Goal: Information Seeking & Learning: Learn about a topic

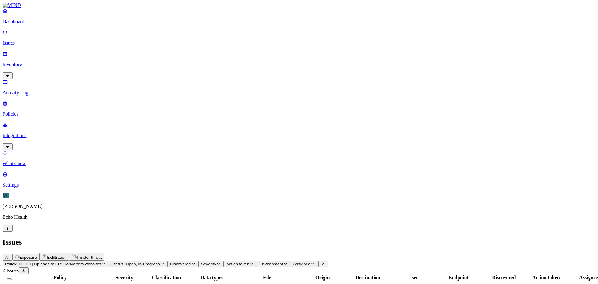
click at [244, 238] on h2 "Issues" at bounding box center [299, 242] width 593 height 9
click at [47, 25] on p "Dashboard" at bounding box center [299, 22] width 593 height 6
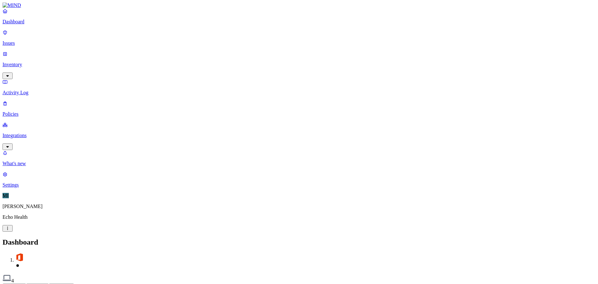
click at [49, 283] on button "Detection" at bounding box center [37, 286] width 23 height 7
click at [27, 111] on p "Policies" at bounding box center [299, 114] width 593 height 6
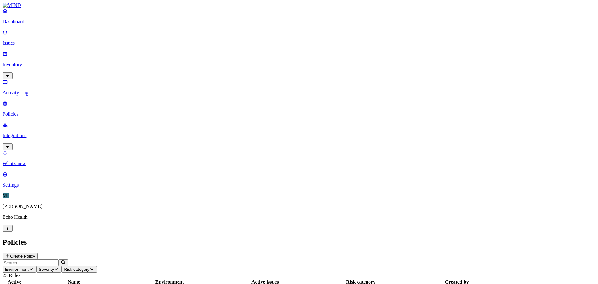
click at [40, 79] on link "Activity Log" at bounding box center [299, 87] width 593 height 16
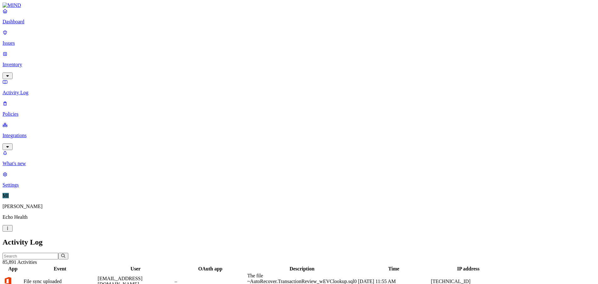
click at [30, 62] on p "Inventory" at bounding box center [299, 65] width 593 height 6
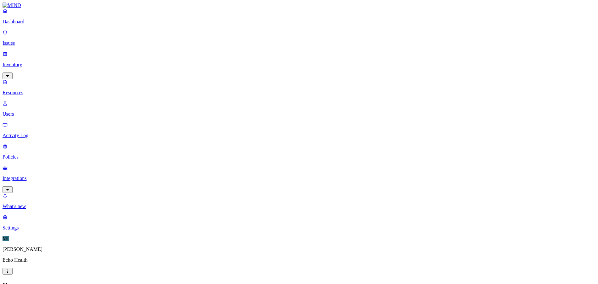
click at [31, 25] on p "Dashboard" at bounding box center [299, 22] width 593 height 6
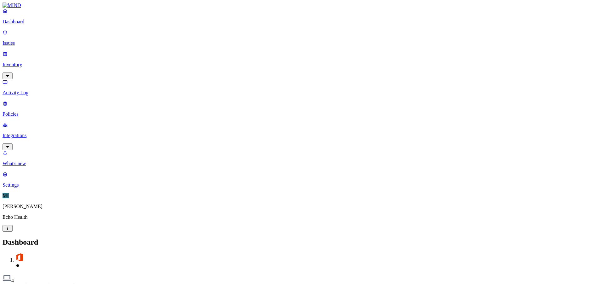
click at [14, 278] on span "4" at bounding box center [12, 280] width 3 height 5
click at [47, 133] on p "Integrations" at bounding box center [299, 136] width 593 height 6
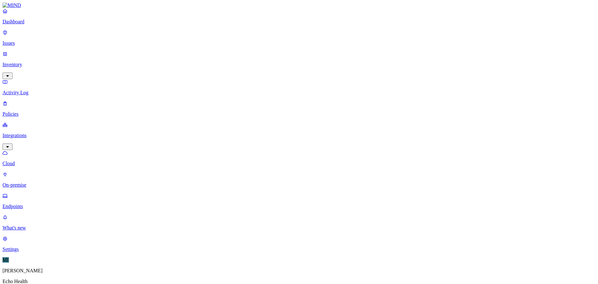
click at [42, 182] on p "On-premise" at bounding box center [299, 185] width 593 height 6
click at [39, 203] on p "Endpoints" at bounding box center [299, 206] width 593 height 6
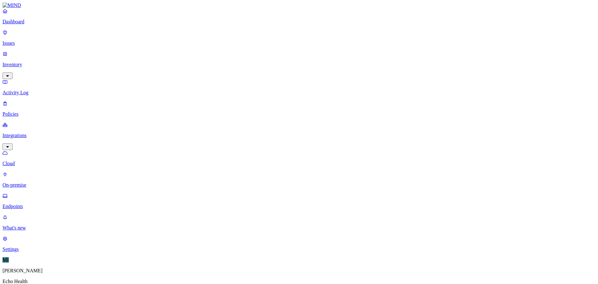
click at [39, 111] on p "Policies" at bounding box center [299, 114] width 593 height 6
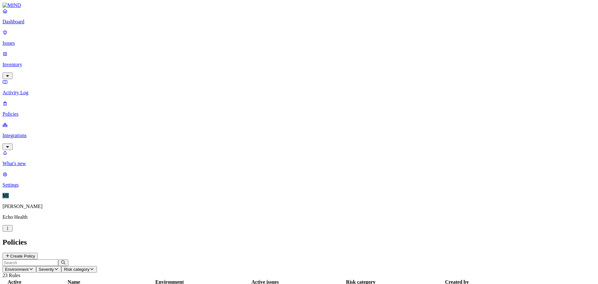
drag, startPoint x: 438, startPoint y: 56, endPoint x: 486, endPoint y: 54, distance: 47.9
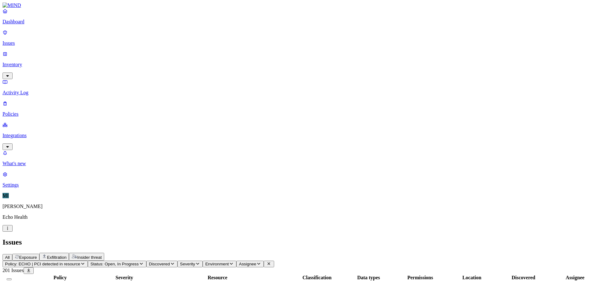
click at [26, 62] on p "Inventory" at bounding box center [299, 65] width 593 height 6
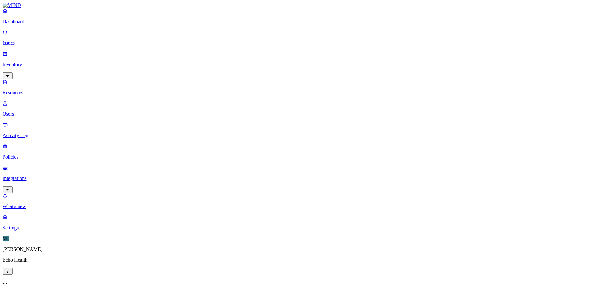
click at [34, 41] on p "Issues" at bounding box center [299, 43] width 593 height 6
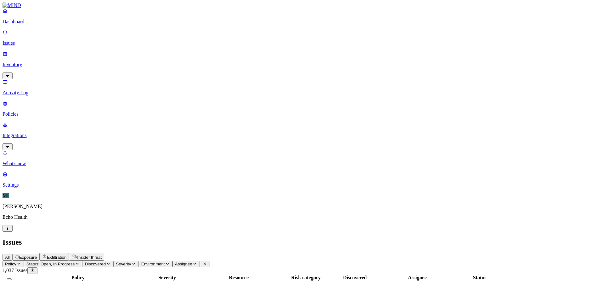
click at [268, 283] on span "ECHO UI Logins for Demos 2024 0202.docx" at bounding box center [232, 289] width 74 height 11
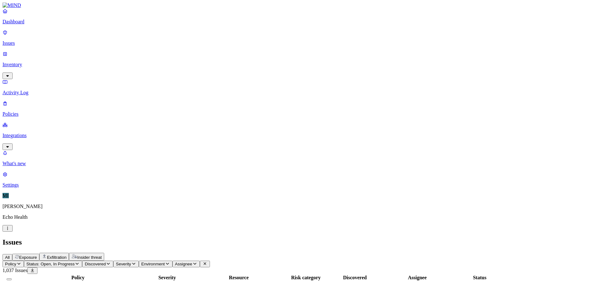
drag, startPoint x: 531, startPoint y: 213, endPoint x: 528, endPoint y: 212, distance: 3.4
click at [286, 253] on div "All Exposure Exfiltration Insider threat" at bounding box center [299, 257] width 593 height 8
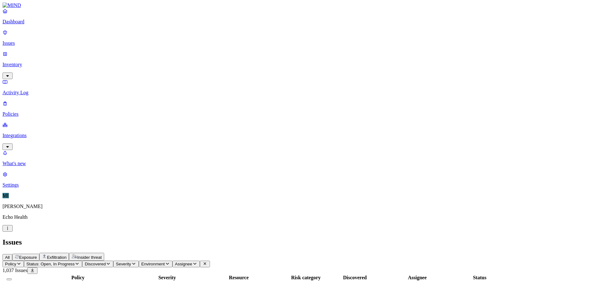
click at [47, 62] on p "Inventory" at bounding box center [299, 65] width 593 height 6
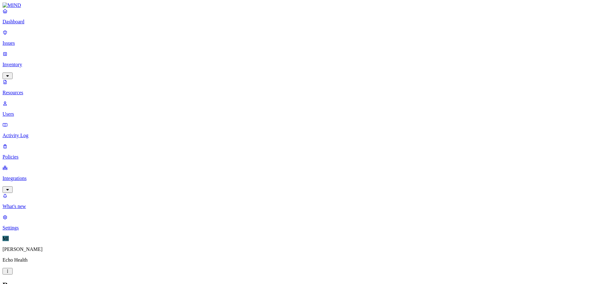
click at [46, 133] on p "Activity Log" at bounding box center [299, 136] width 593 height 6
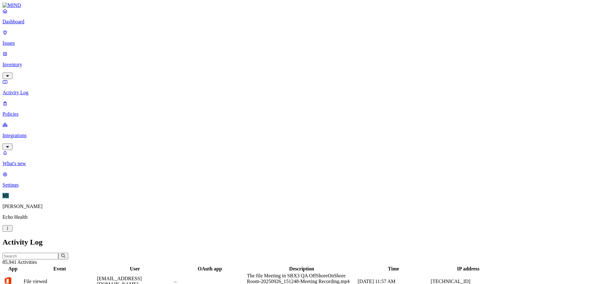
click at [29, 25] on p "Dashboard" at bounding box center [299, 22] width 593 height 6
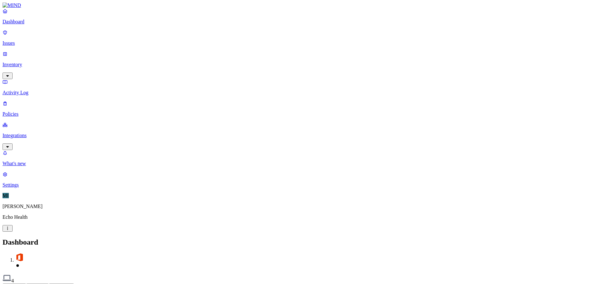
click at [33, 78] on div "Dashboard Issues Inventory Activity Log Policies Integrations" at bounding box center [299, 79] width 593 height 142
click at [33, 111] on p "Policies" at bounding box center [299, 114] width 593 height 6
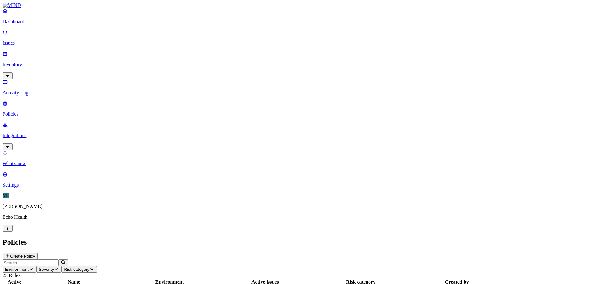
click at [19, 90] on p "Activity Log" at bounding box center [299, 93] width 593 height 6
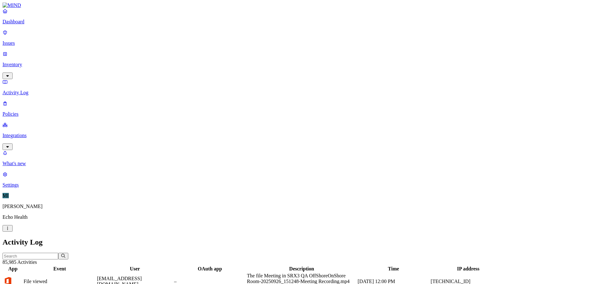
click at [26, 25] on p "Dashboard" at bounding box center [299, 22] width 593 height 6
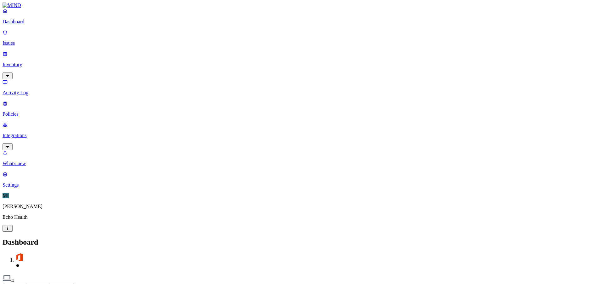
click at [39, 54] on link "Inventory" at bounding box center [299, 64] width 593 height 27
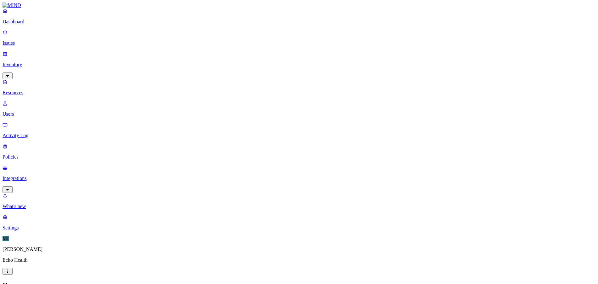
click at [39, 41] on p "Issues" at bounding box center [299, 43] width 593 height 6
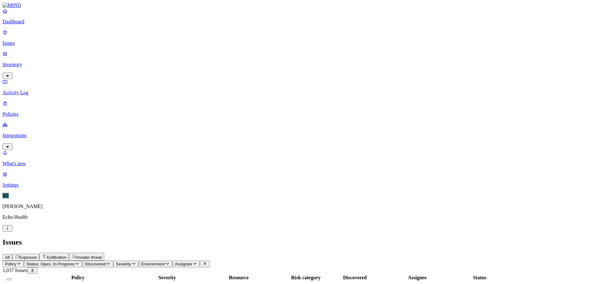
click at [106, 261] on span "Discovered" at bounding box center [95, 263] width 21 height 5
click at [131, 261] on span "Severity" at bounding box center [123, 263] width 15 height 5
click at [200, 260] on button "Assignee" at bounding box center [186, 263] width 27 height 7
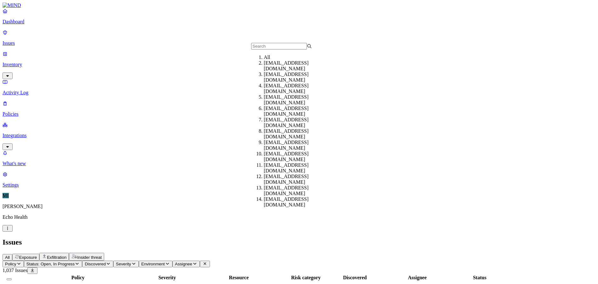
click at [106, 261] on span "Discovered" at bounding box center [95, 263] width 21 height 5
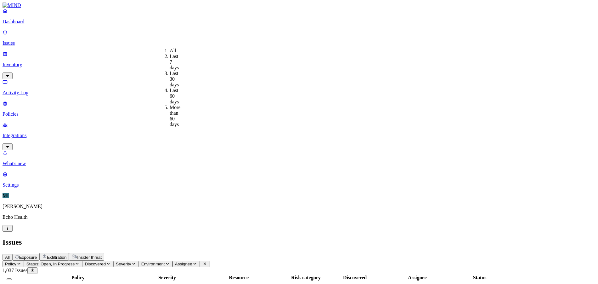
click at [16, 261] on span "Policy" at bounding box center [10, 263] width 11 height 5
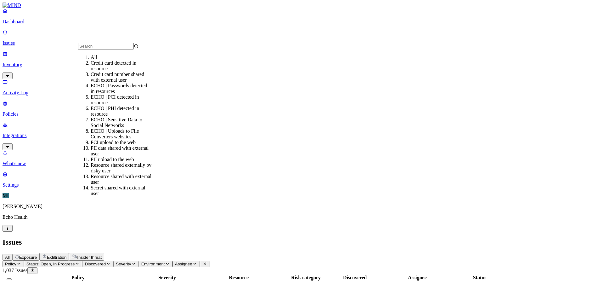
click at [258, 253] on div "All Exposure Exfiltration Insider threat" at bounding box center [299, 257] width 593 height 8
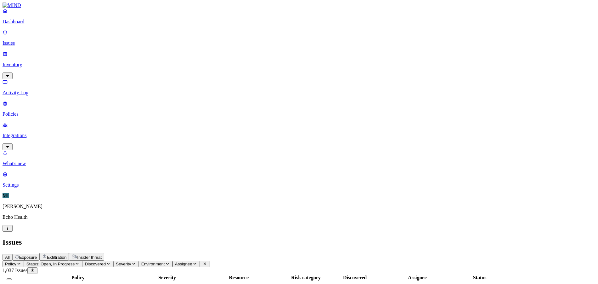
click at [36, 133] on p "Integrations" at bounding box center [299, 136] width 593 height 6
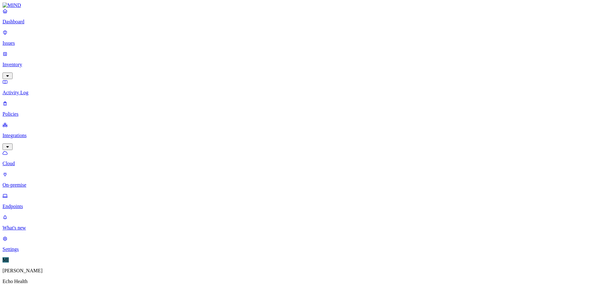
click at [31, 133] on p "Integrations" at bounding box center [299, 136] width 593 height 6
click at [33, 111] on p "Policies" at bounding box center [299, 114] width 593 height 6
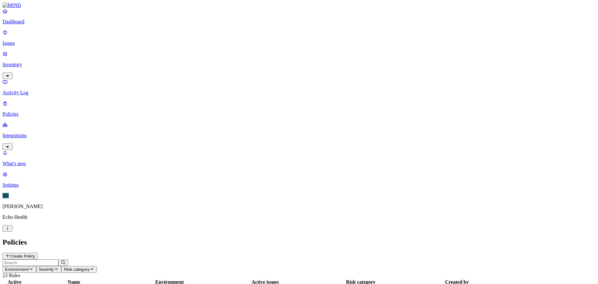
click at [35, 79] on link "Activity Log" at bounding box center [299, 87] width 593 height 16
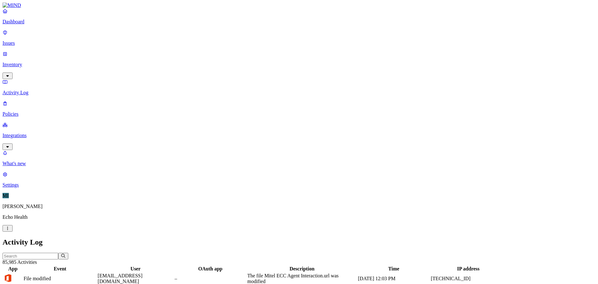
click at [37, 56] on div "Dashboard Issues Inventory Activity Log Policies Integrations" at bounding box center [299, 79] width 593 height 142
click at [38, 62] on p "Inventory" at bounding box center [299, 65] width 593 height 6
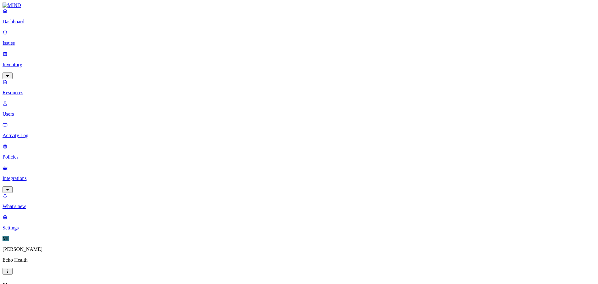
click at [37, 100] on link "Users" at bounding box center [299, 108] width 593 height 16
click at [36, 90] on p "Resources" at bounding box center [299, 93] width 593 height 6
click at [35, 42] on p "Issues" at bounding box center [299, 43] width 593 height 6
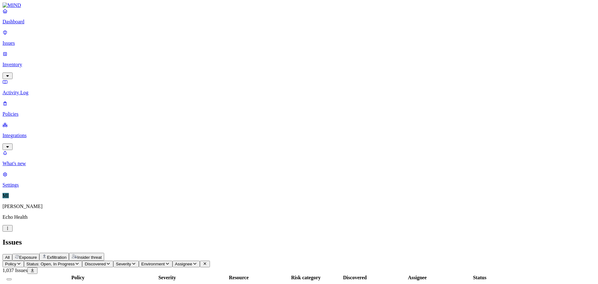
click at [33, 51] on link "Inventory" at bounding box center [299, 64] width 593 height 27
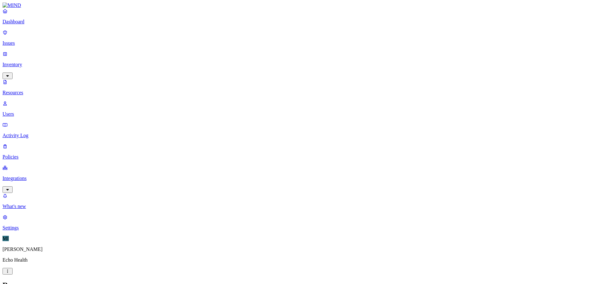
click at [51, 111] on p "Users" at bounding box center [299, 114] width 593 height 6
click at [36, 154] on p "Policies" at bounding box center [299, 157] width 593 height 6
click at [36, 82] on div "Dashboard Issues Inventory Resources Users Activity Log Policies Integrations" at bounding box center [299, 100] width 593 height 185
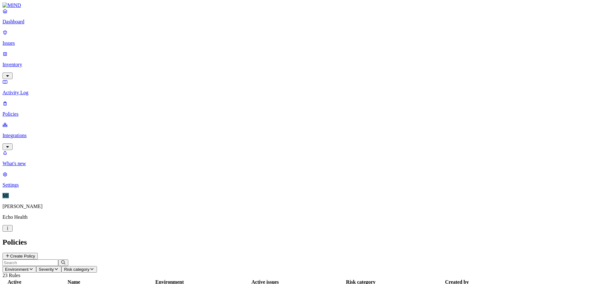
click at [42, 90] on p "Activity Log" at bounding box center [299, 93] width 593 height 6
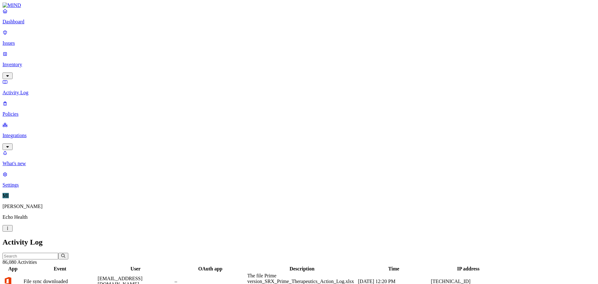
scroll to position [155, 0]
click at [36, 111] on p "Policies" at bounding box center [299, 114] width 593 height 6
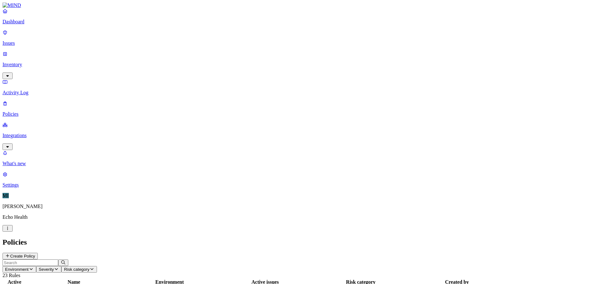
click at [44, 79] on link "Activity Log" at bounding box center [299, 87] width 593 height 16
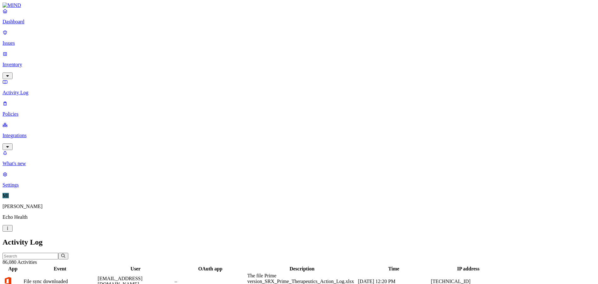
click at [58, 253] on input "text" at bounding box center [31, 256] width 56 height 7
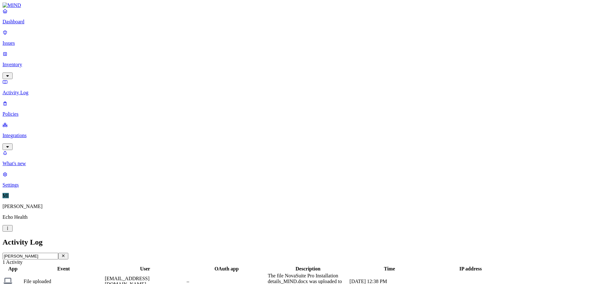
click at [349, 273] on div "The file NovaSuite Pro Installation details_MIND.docx was uploaded to [DOMAIN_N…" at bounding box center [308, 281] width 81 height 17
click at [275, 238] on div "Activity Log" at bounding box center [299, 242] width 593 height 9
click at [74, 238] on main "Activity Log [PERSON_NAME] 1 Activity App Event User OAuth app Description Time…" at bounding box center [299, 264] width 593 height 53
click at [58, 253] on input "[PERSON_NAME]" at bounding box center [31, 256] width 56 height 7
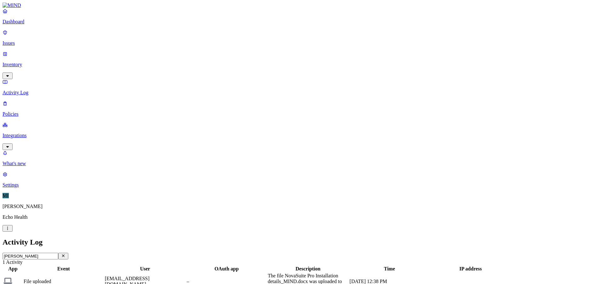
drag, startPoint x: 97, startPoint y: 20, endPoint x: 92, endPoint y: 21, distance: 4.4
click at [58, 253] on input "[PERSON_NAME]" at bounding box center [31, 256] width 56 height 7
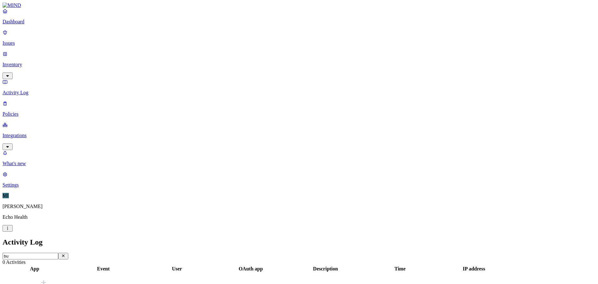
type input "b"
type input "m"
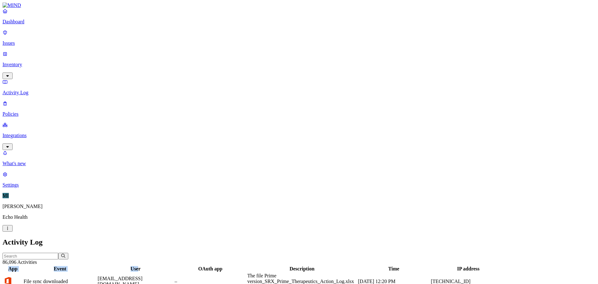
click at [174, 266] on div "User" at bounding box center [136, 269] width 76 height 6
click at [58, 253] on input "text" at bounding box center [31, 256] width 56 height 7
type input "jkosempa"
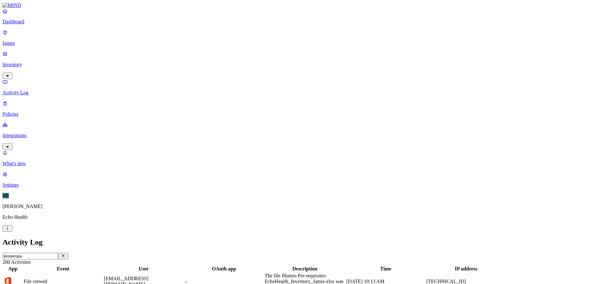
scroll to position [155, 0]
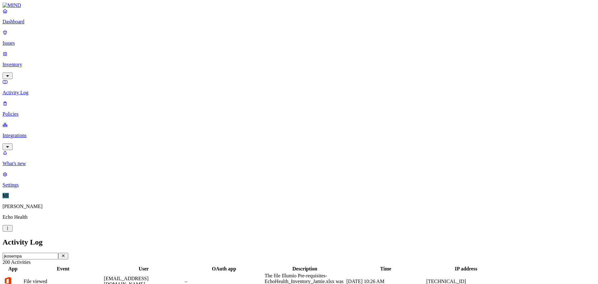
click at [25, 111] on p "Policies" at bounding box center [299, 114] width 593 height 6
